Goal: Information Seeking & Learning: Learn about a topic

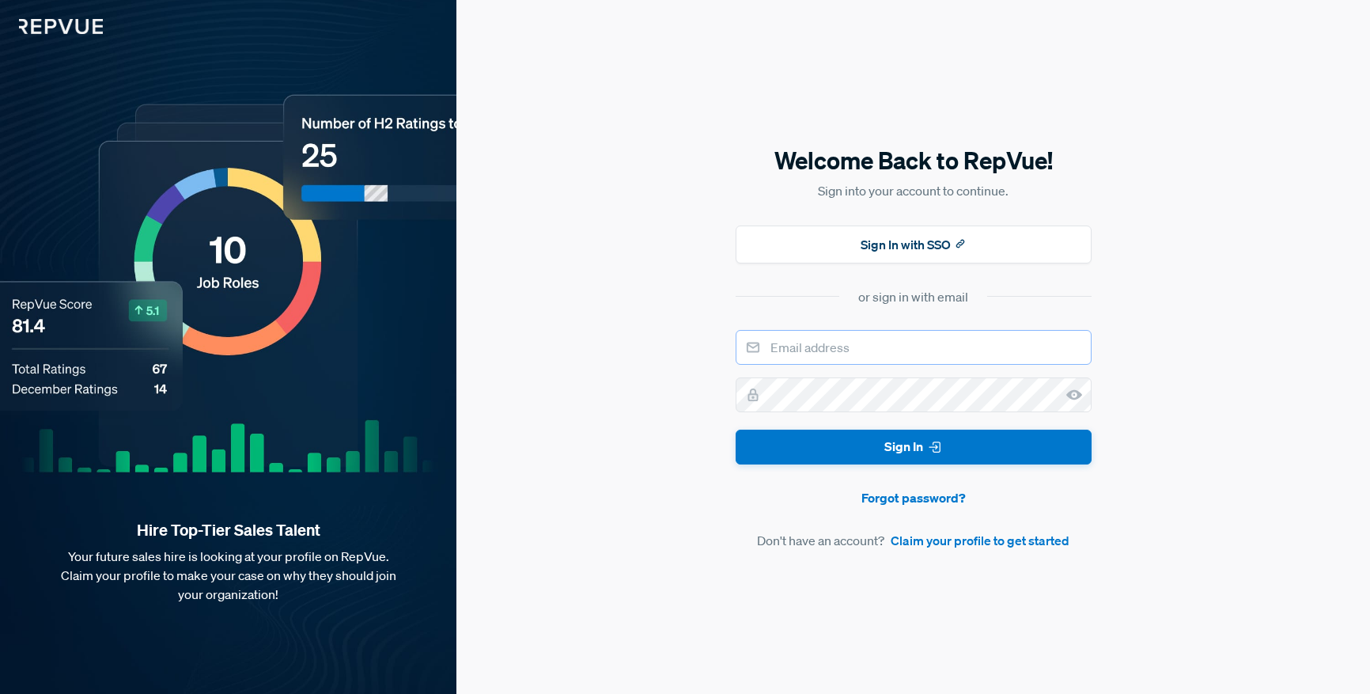
click at [859, 341] on input "email" at bounding box center [914, 347] width 356 height 35
type input "[PERSON_NAME][EMAIL_ADDRESS][PERSON_NAME][DOMAIN_NAME]"
click at [736, 430] on button "Sign In" at bounding box center [914, 448] width 356 height 36
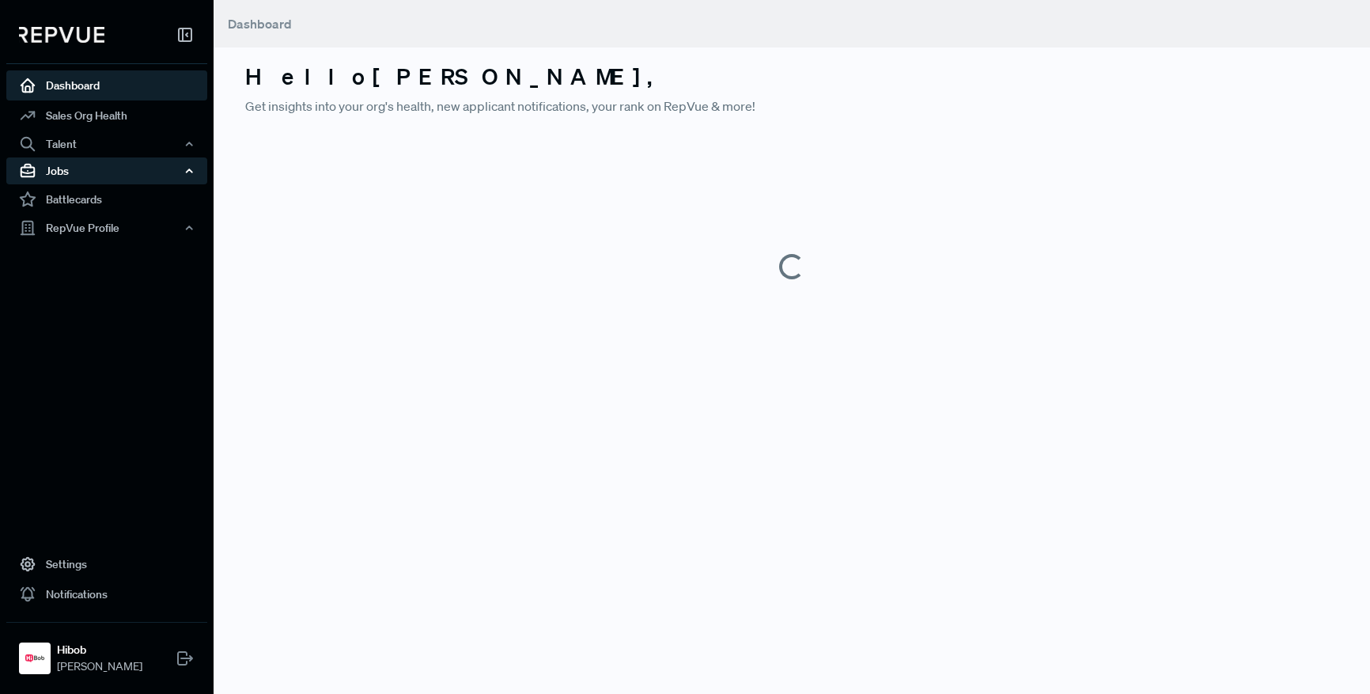
click at [68, 176] on div "Jobs" at bounding box center [106, 170] width 201 height 27
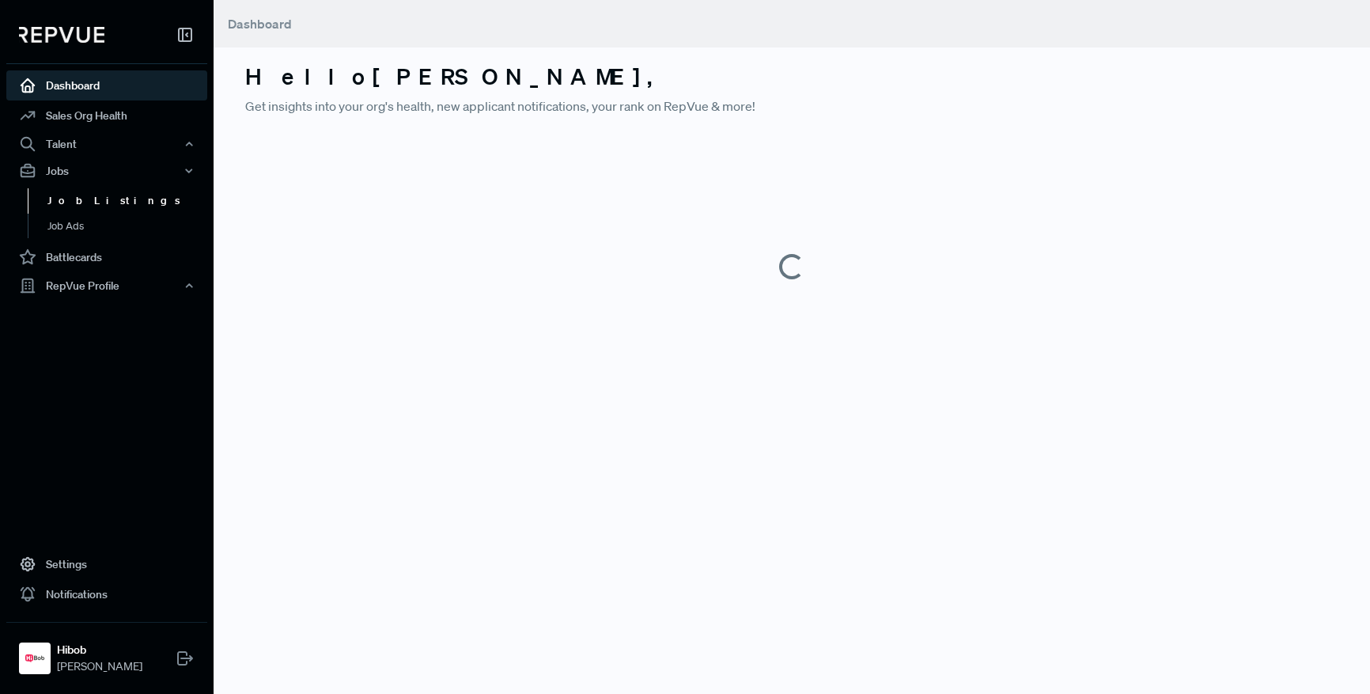
click at [83, 200] on link "Job Listings" at bounding box center [128, 200] width 201 height 25
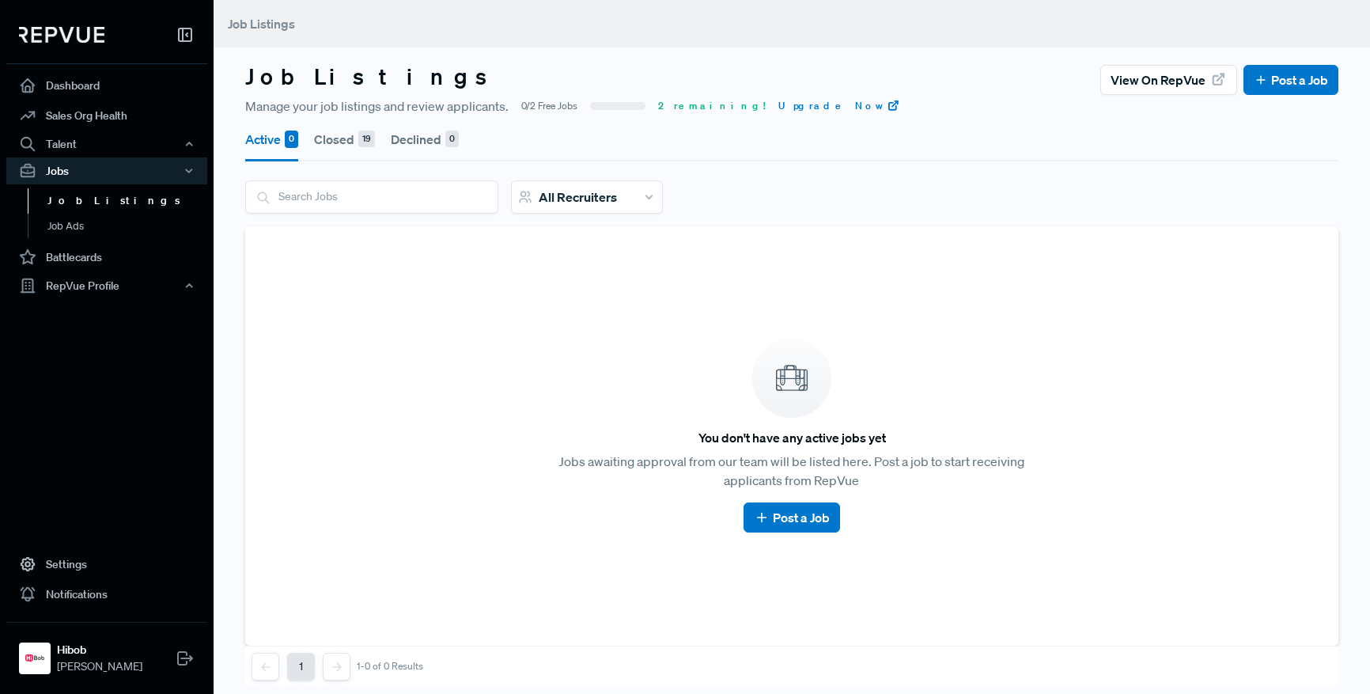
click at [364, 146] on div "19" at bounding box center [366, 139] width 17 height 17
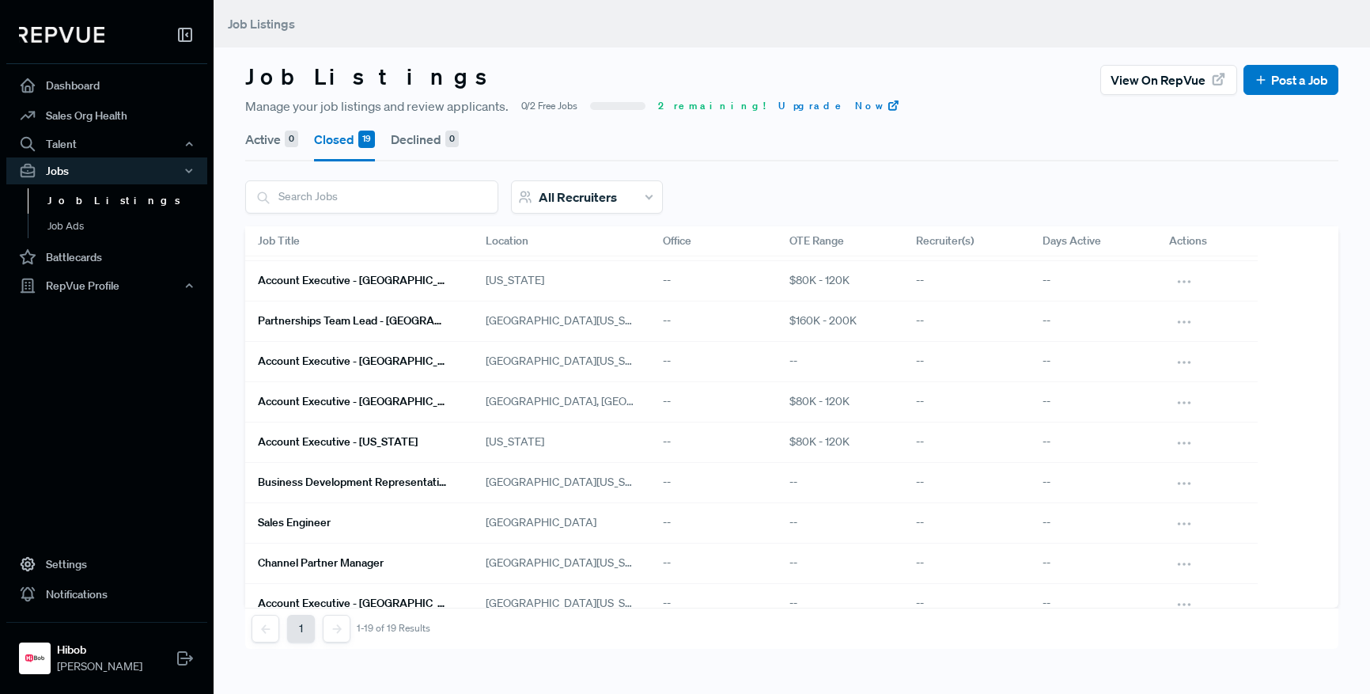
scroll to position [415, 0]
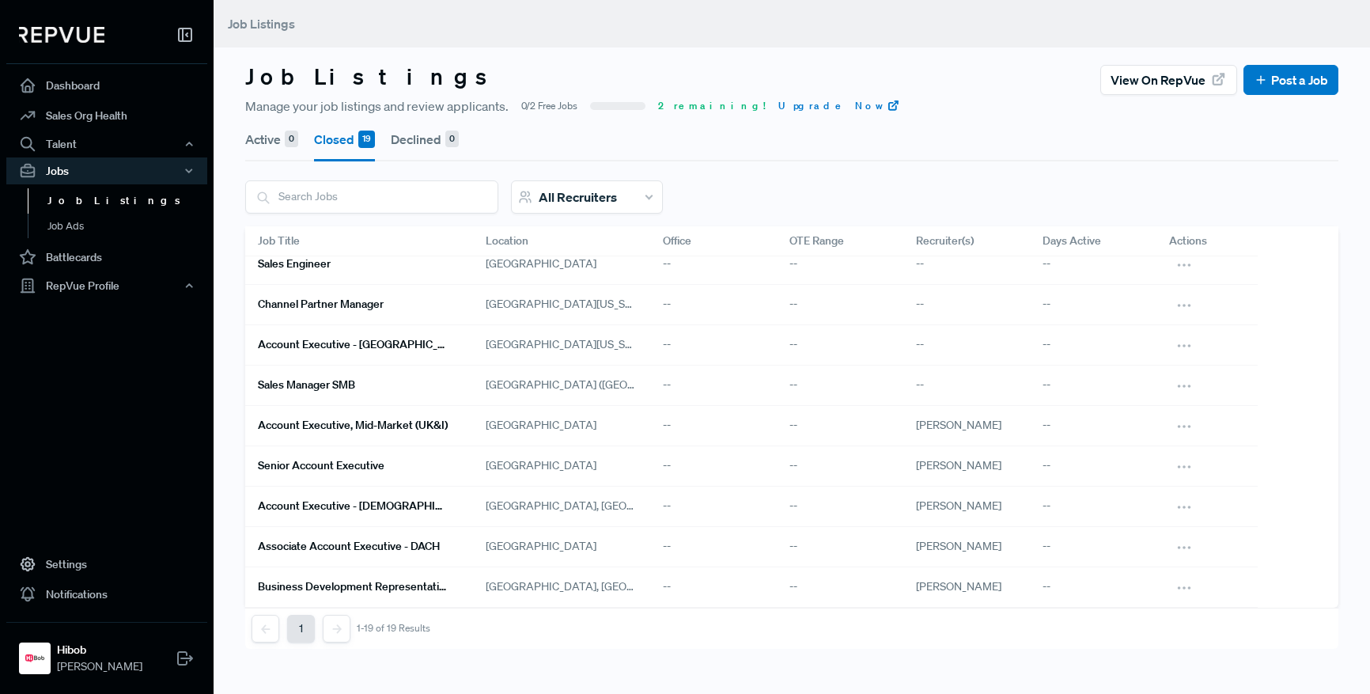
click at [328, 505] on h6 "Account Executive - [DEMOGRAPHIC_DATA]" at bounding box center [353, 505] width 190 height 13
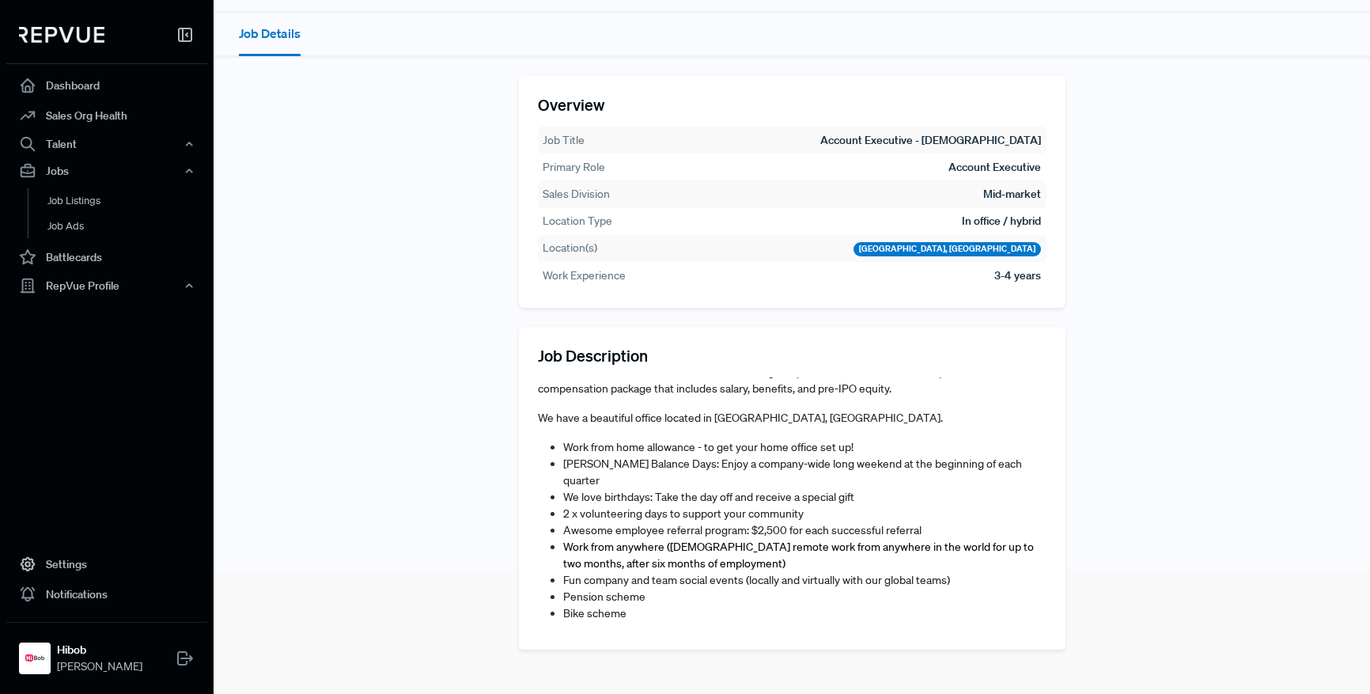
scroll to position [745, 0]
drag, startPoint x: 704, startPoint y: 411, endPoint x: 802, endPoint y: 422, distance: 97.9
click at [802, 396] on span "At HiBob, we are committed to creating an excellent employee experience. Our em…" at bounding box center [791, 372] width 506 height 47
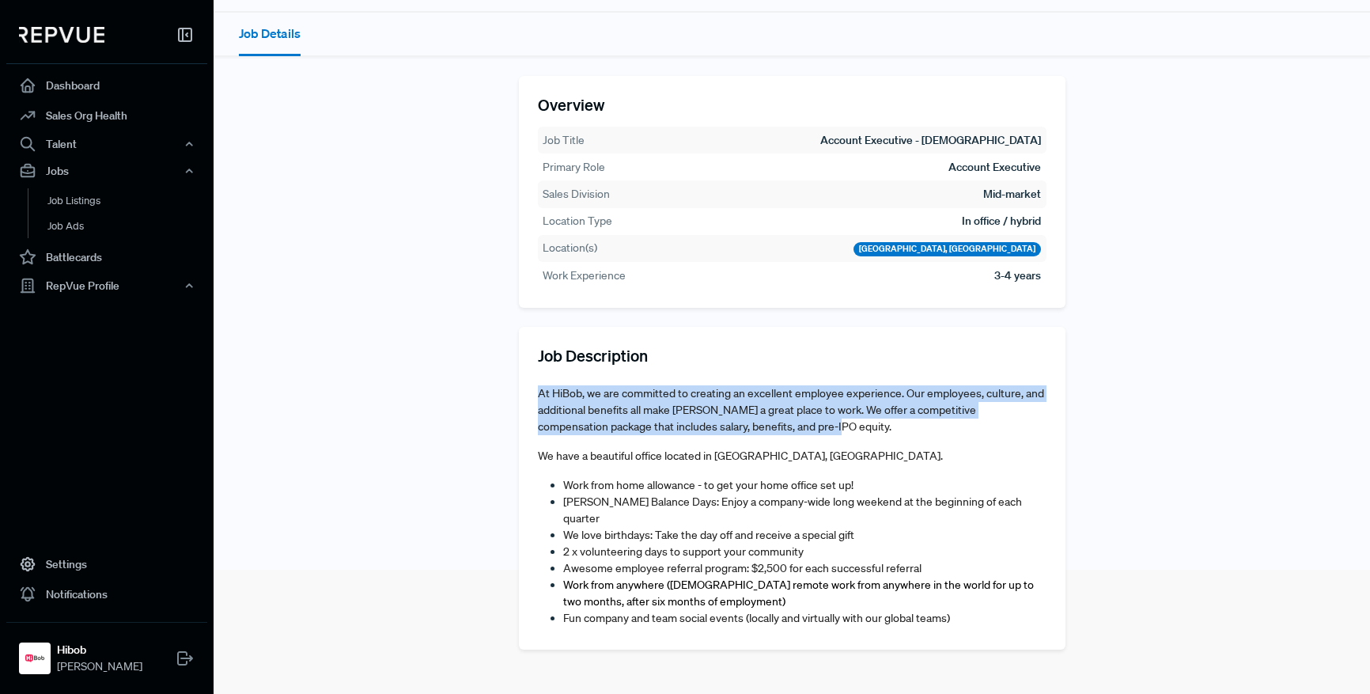
drag, startPoint x: 703, startPoint y: 399, endPoint x: 589, endPoint y: 387, distance: 113.8
click at [589, 387] on article "About us HiBob helps modern, mid-size businesses transform the way they manage …" at bounding box center [792, 165] width 509 height 990
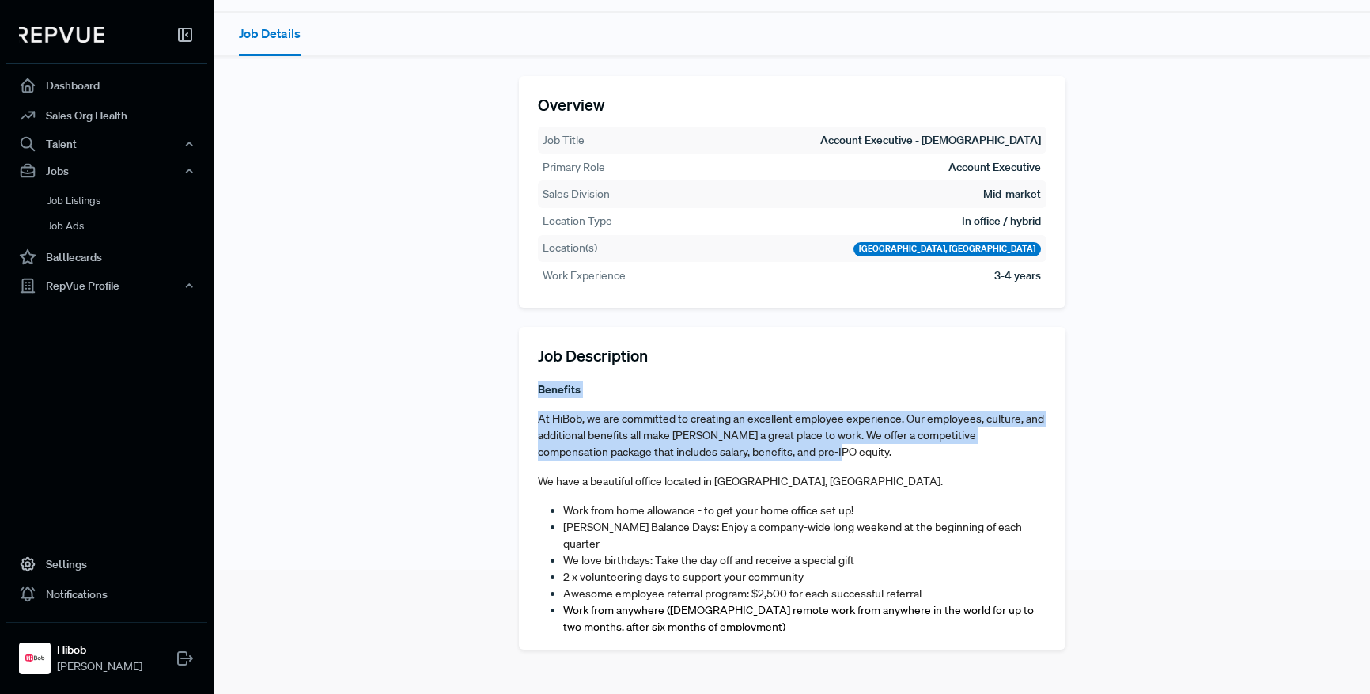
click at [589, 366] on span "Network with market influencers, consultants, and partners" at bounding box center [707, 359] width 289 height 14
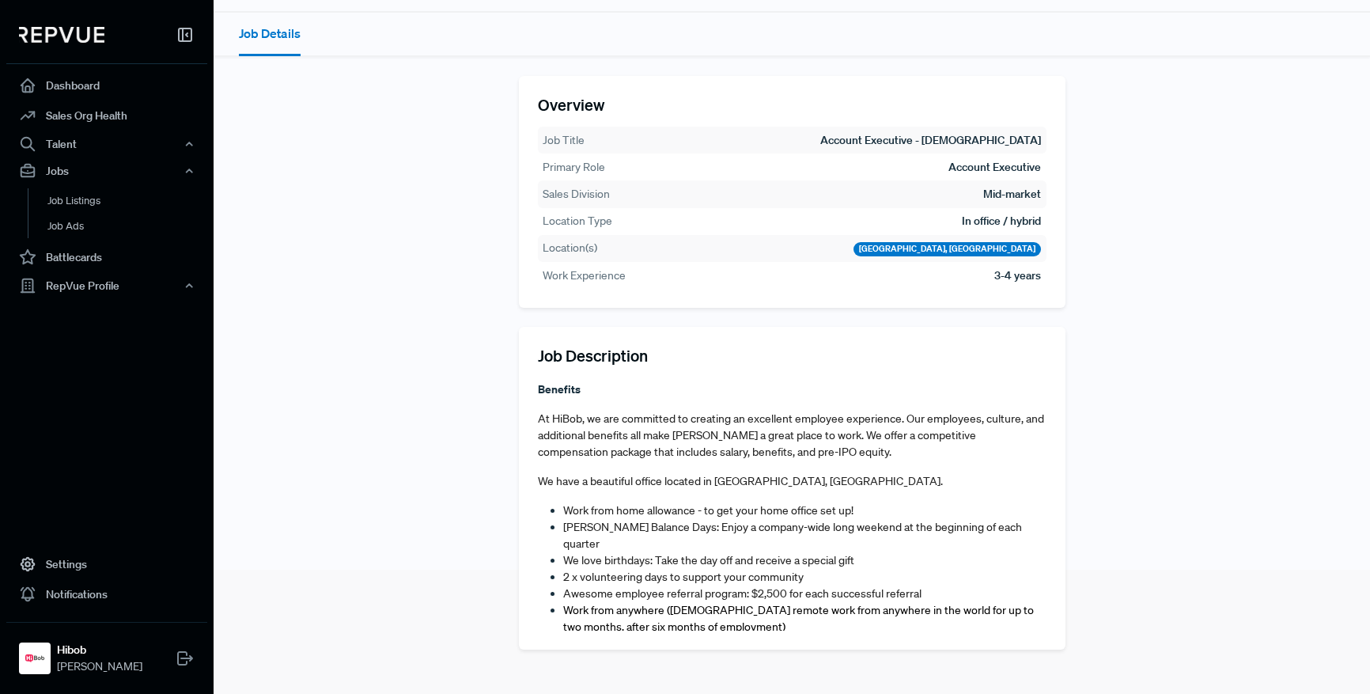
click at [604, 449] on span "At HiBob, we are committed to creating an excellent employee experience. Our em…" at bounding box center [791, 434] width 506 height 47
click at [613, 452] on span "At HiBob, we are committed to creating an excellent employee experience. Our em…" at bounding box center [791, 434] width 506 height 47
click at [614, 452] on span "At HiBob, we are committed to creating an excellent employee experience. Our em…" at bounding box center [791, 434] width 506 height 47
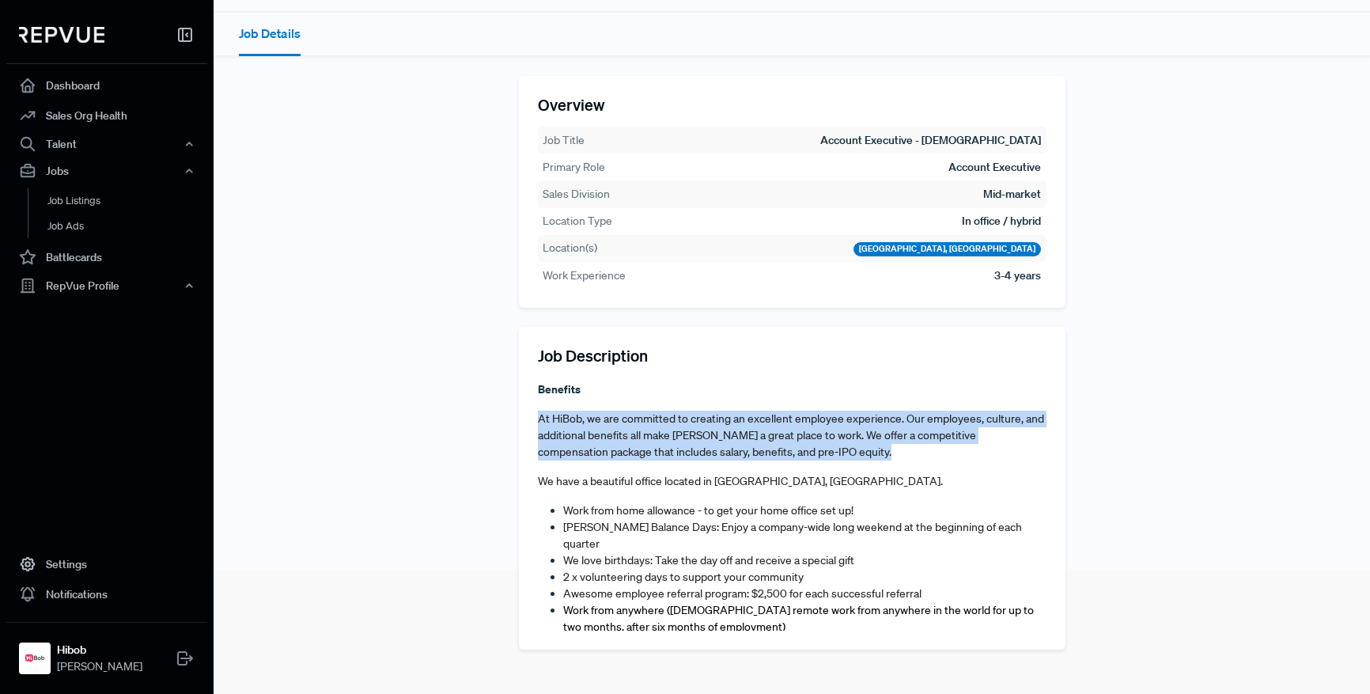
click at [614, 452] on span "At HiBob, we are committed to creating an excellent employee experience. Our em…" at bounding box center [791, 434] width 506 height 47
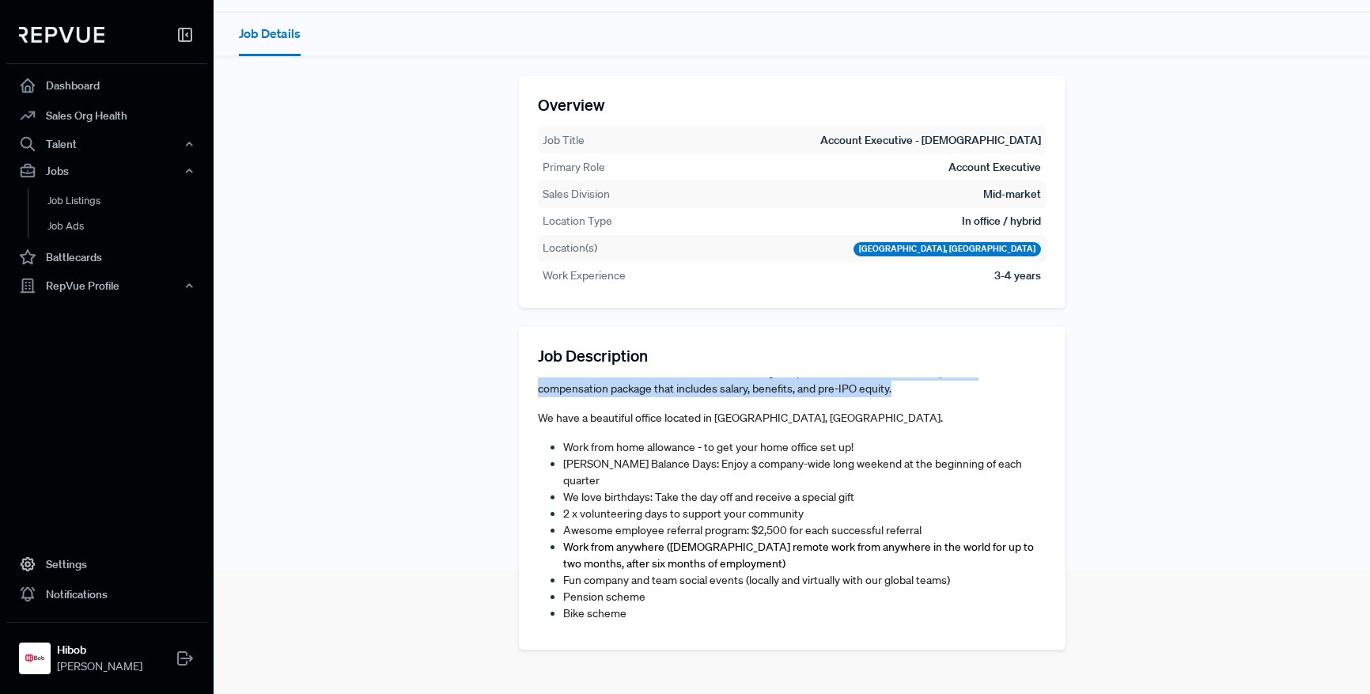
scroll to position [762, 0]
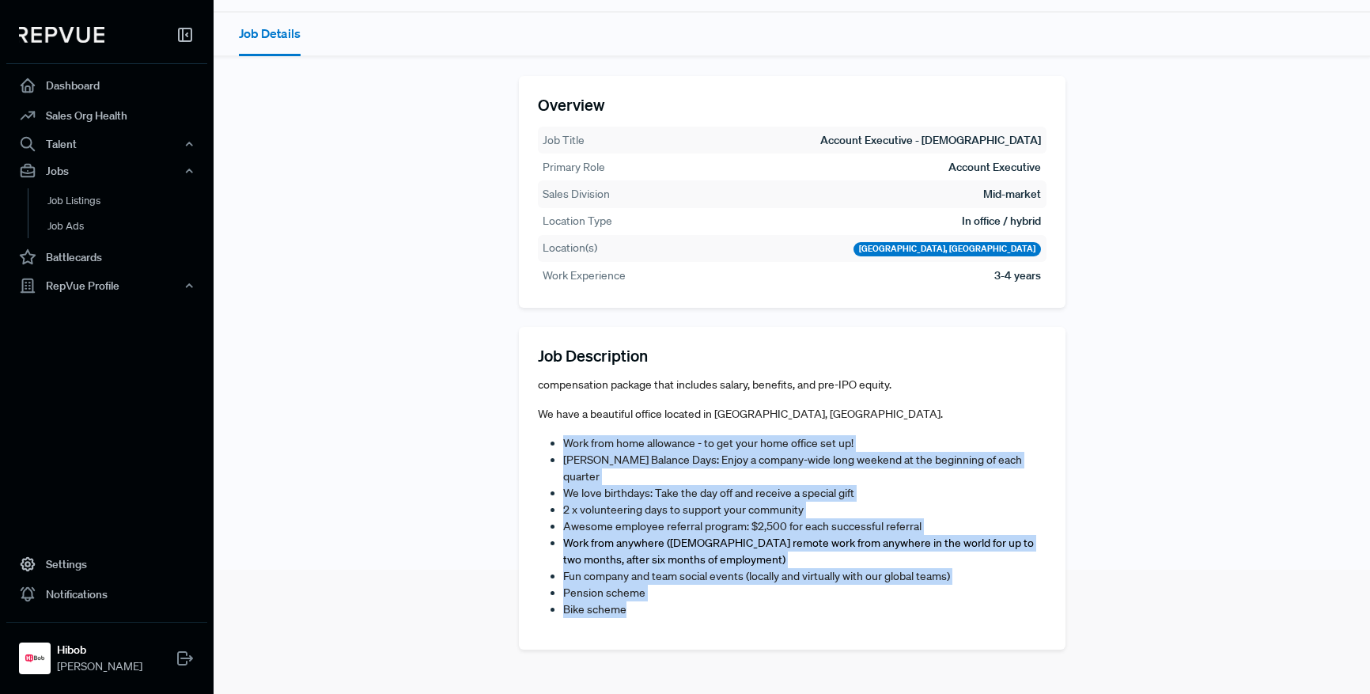
drag, startPoint x: 673, startPoint y: 605, endPoint x: 557, endPoint y: 465, distance: 180.9
click at [557, 465] on ul "Work from home allowance - to get your home office set up! [PERSON_NAME] Balanc…" at bounding box center [792, 526] width 509 height 183
copy ul "Work from home allowance - to get your home office set up! [PERSON_NAME] Balanc…"
